Goal: Use online tool/utility

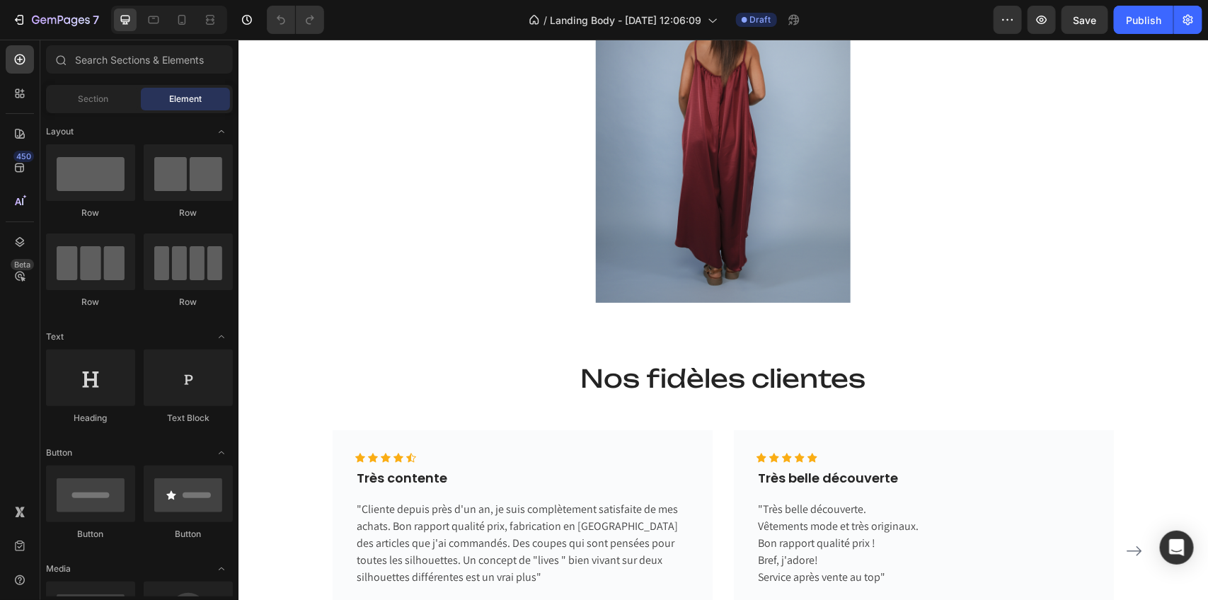
scroll to position [2123, 0]
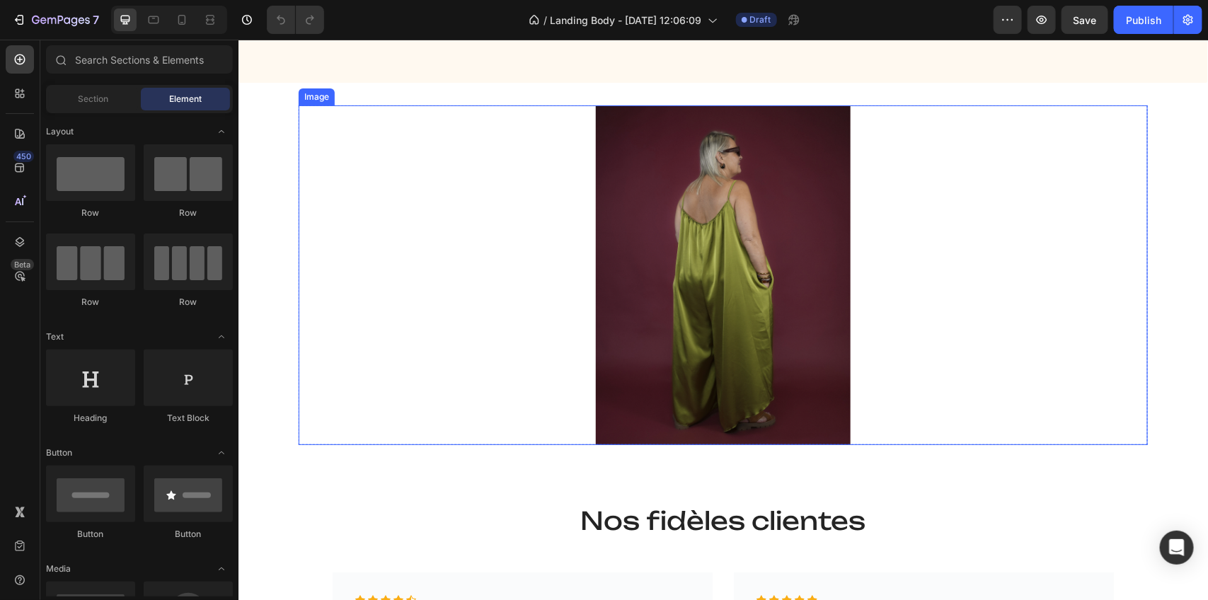
click at [674, 274] on img at bounding box center [722, 275] width 255 height 340
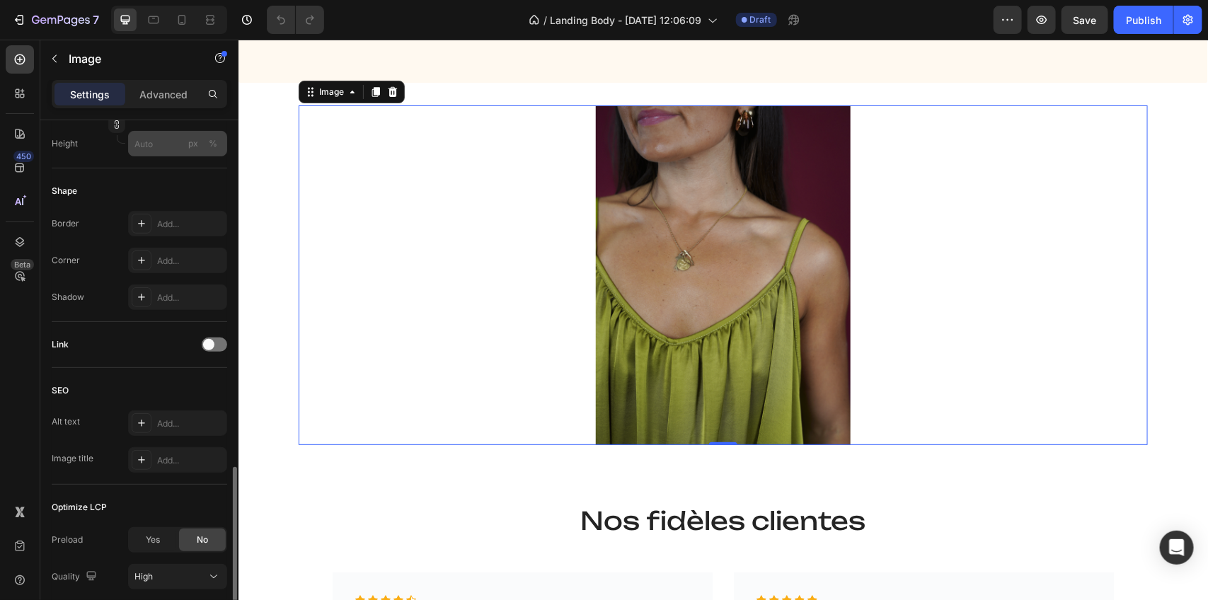
scroll to position [531, 0]
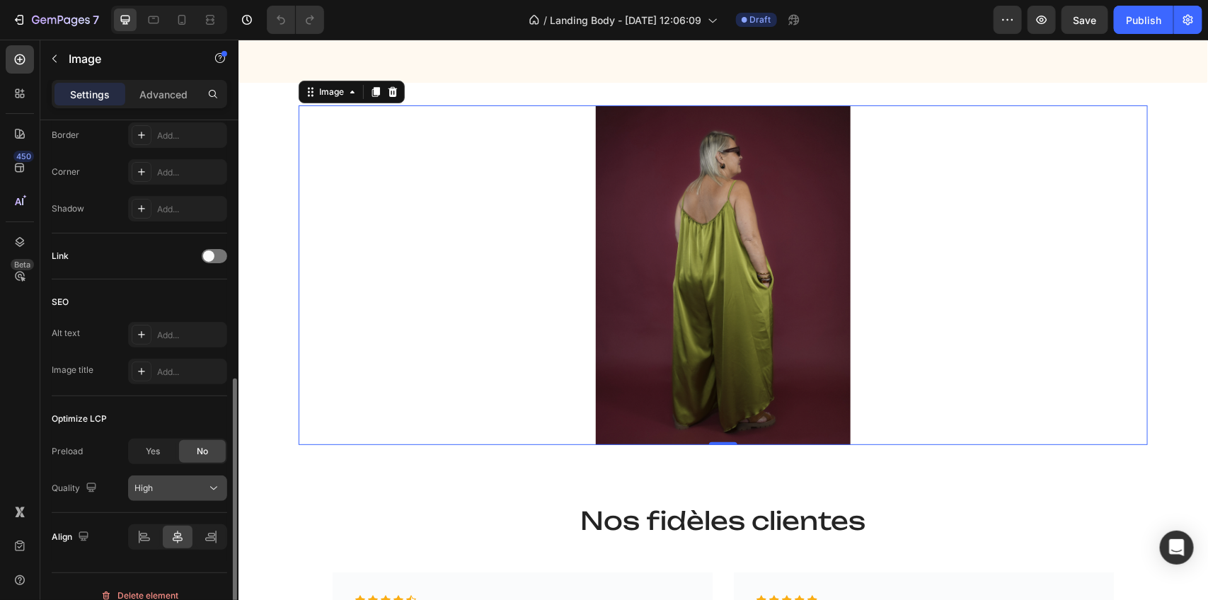
click at [163, 494] on div "High" at bounding box center [170, 488] width 72 height 13
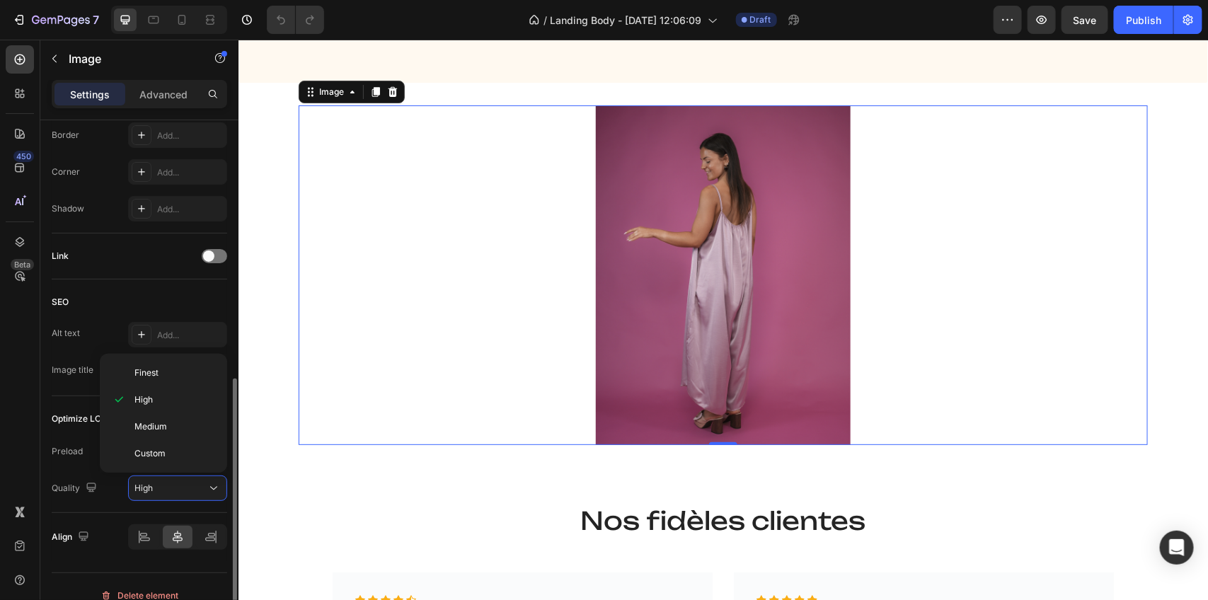
click at [108, 499] on div "Quality High" at bounding box center [139, 487] width 175 height 25
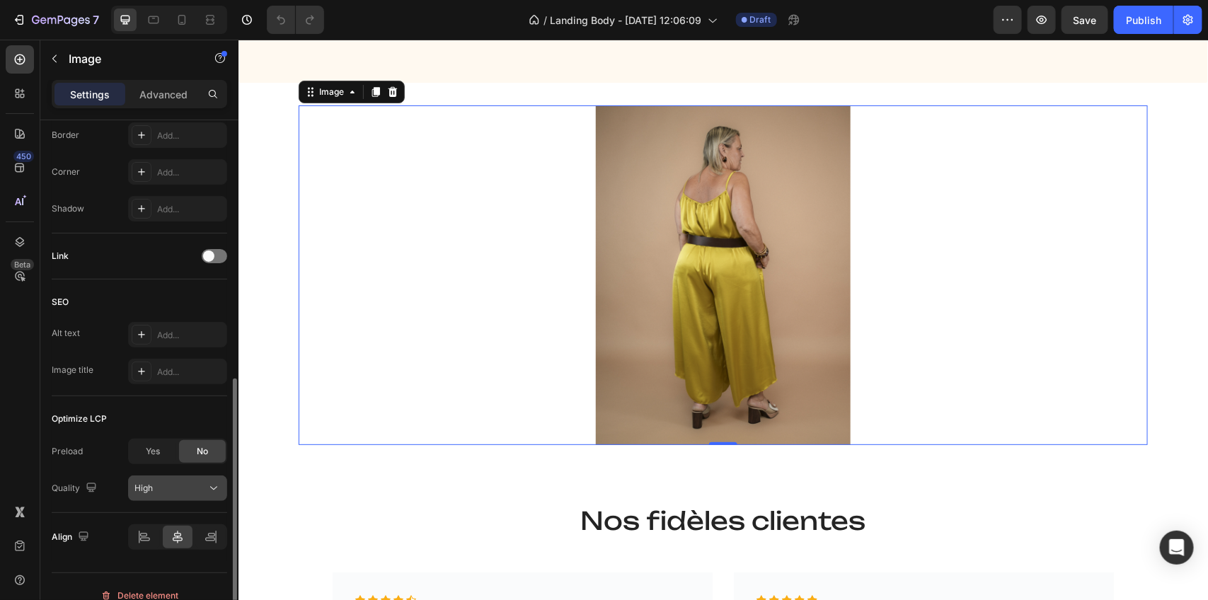
click at [217, 488] on icon at bounding box center [214, 488] width 14 height 14
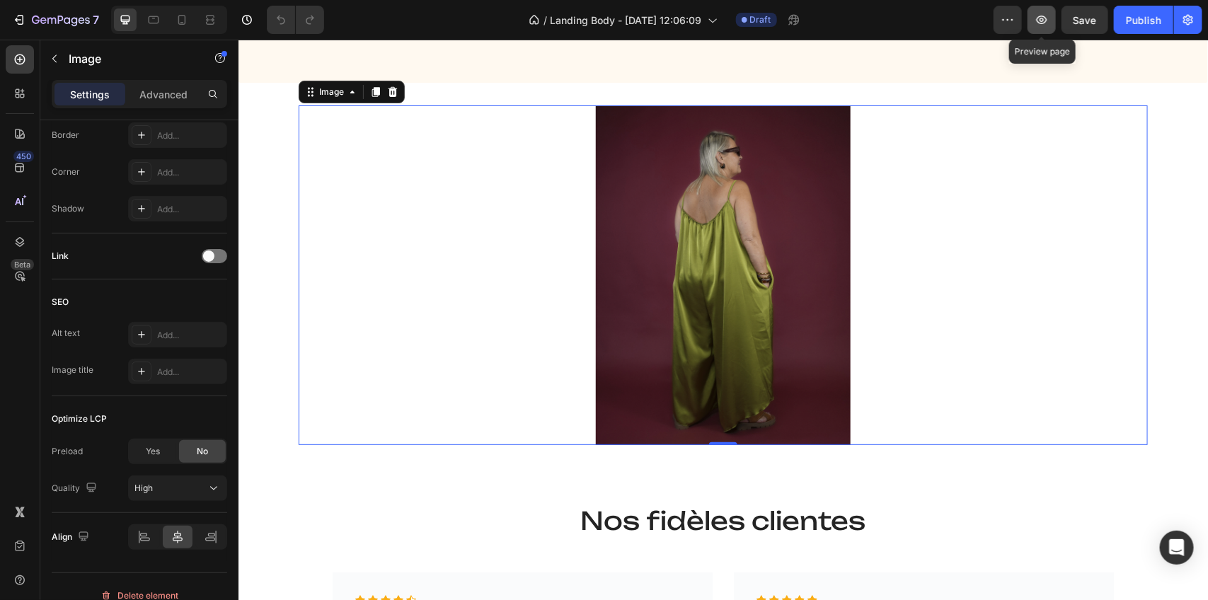
click at [1035, 18] on icon "button" at bounding box center [1041, 20] width 14 height 14
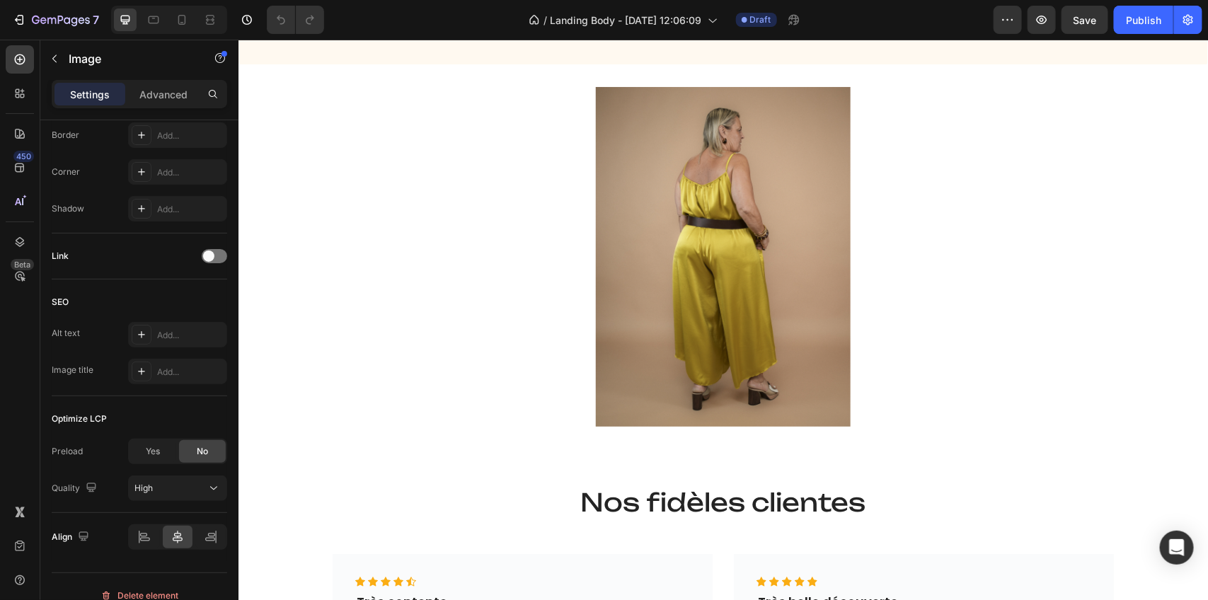
scroll to position [2142, 0]
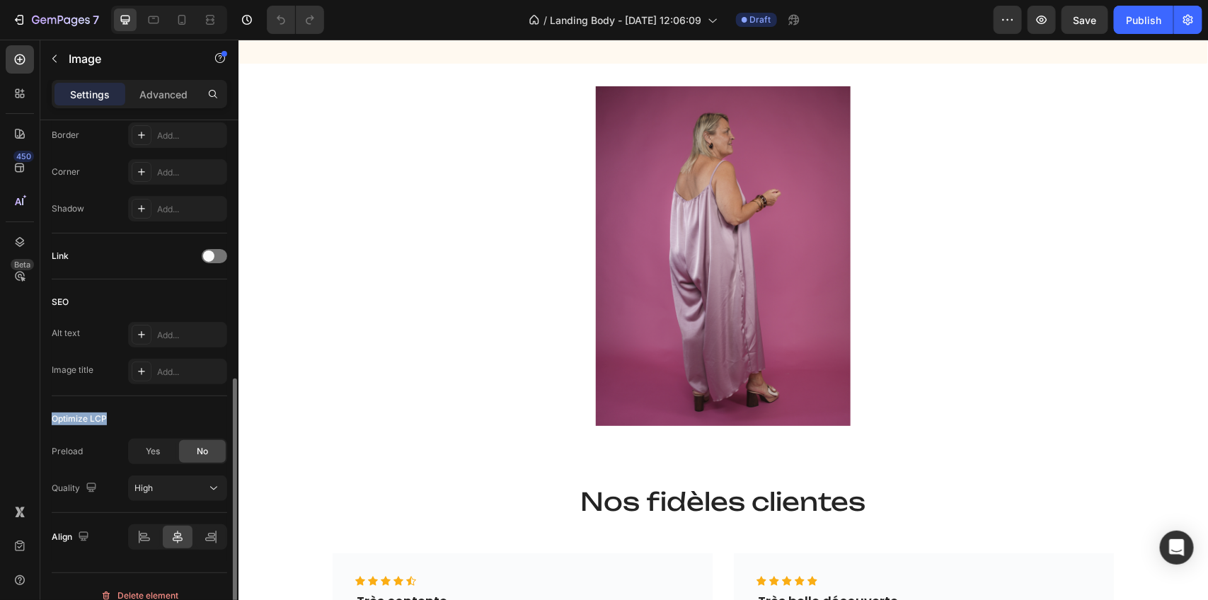
drag, startPoint x: 118, startPoint y: 415, endPoint x: 50, endPoint y: 417, distance: 68.7
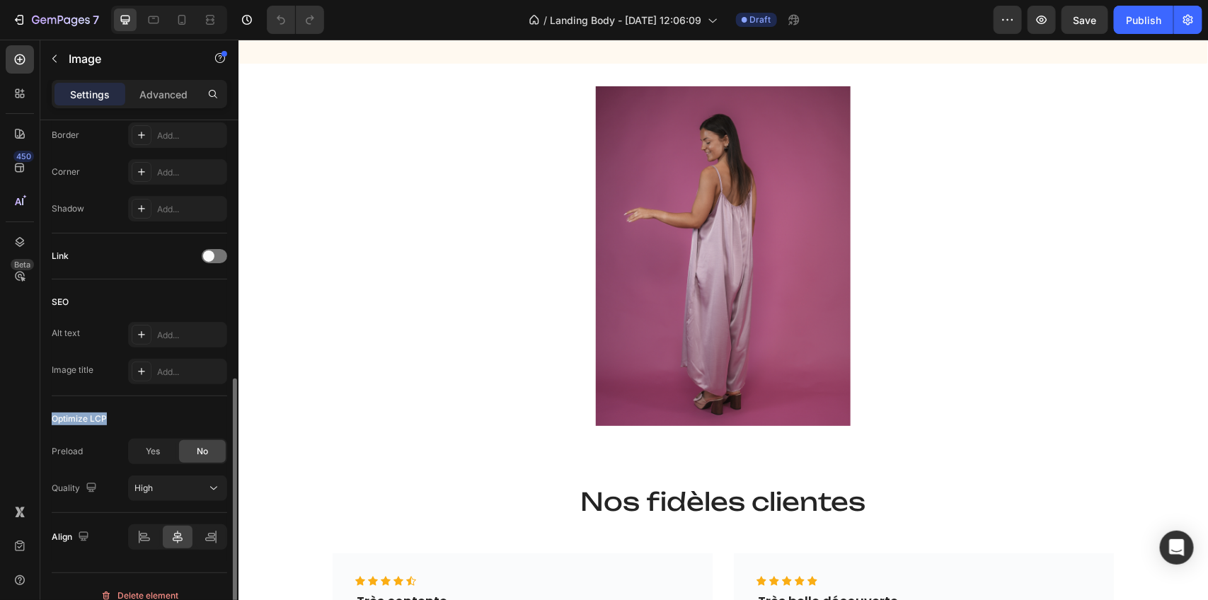
type textarea "Optimize LCP"
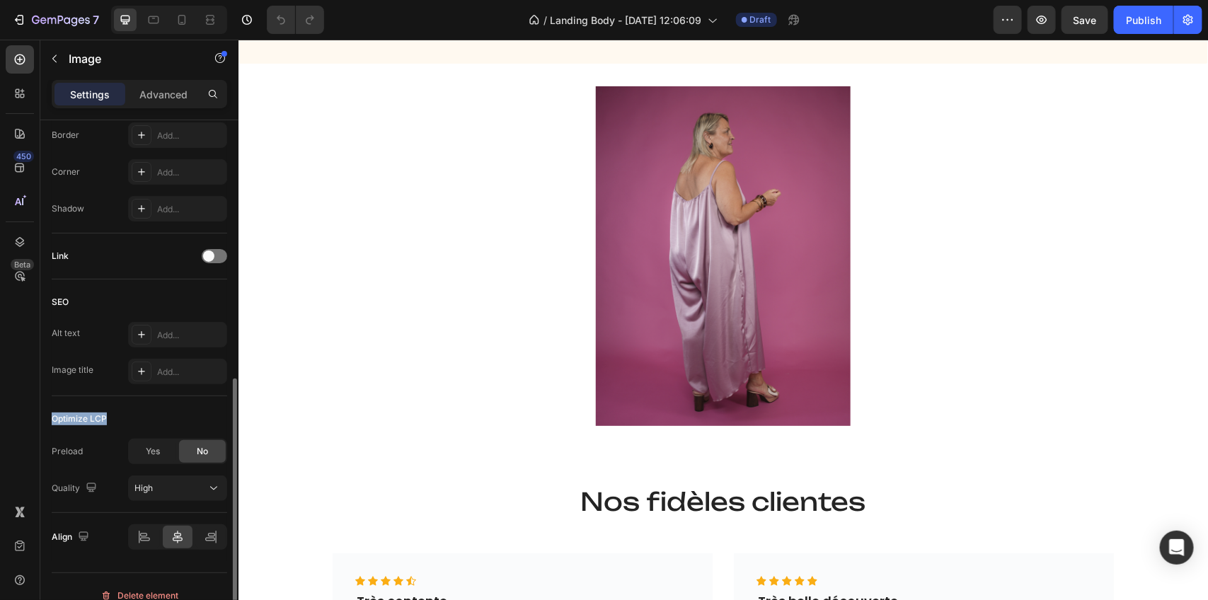
click at [50, 417] on div "Style Rectangle Source Upload Image [URL][DOMAIN_NAME] or Browse gallery Size F…" at bounding box center [139, 124] width 198 height 1068
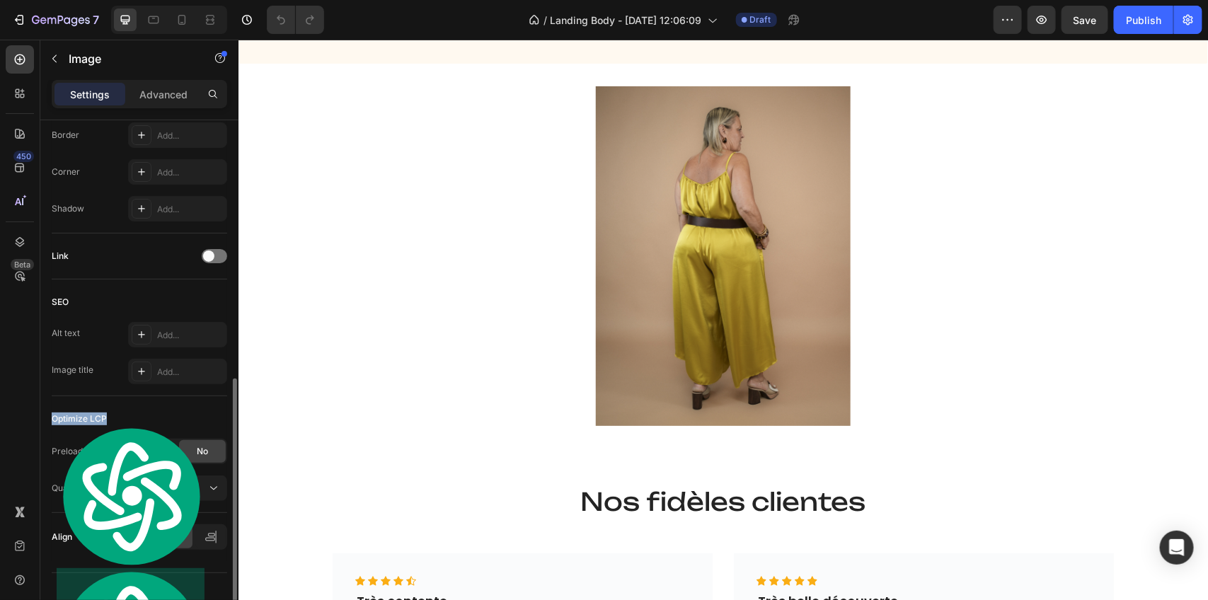
copy div "Optimize LCP"
